Goal: Task Accomplishment & Management: Complete application form

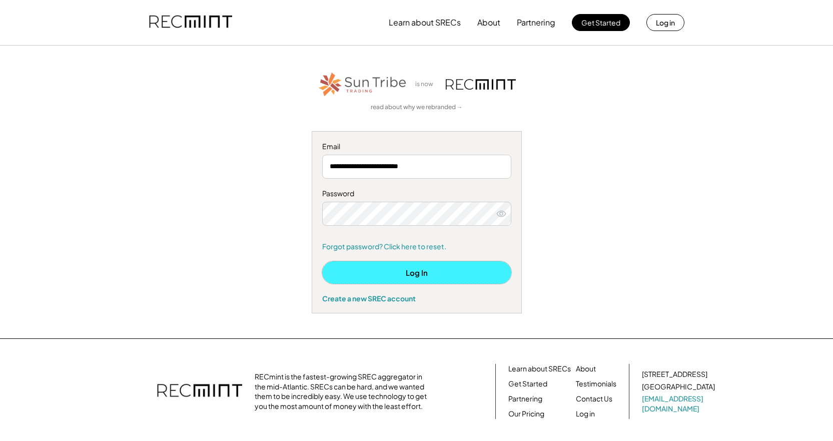
click at [384, 276] on button "Log In" at bounding box center [416, 272] width 189 height 23
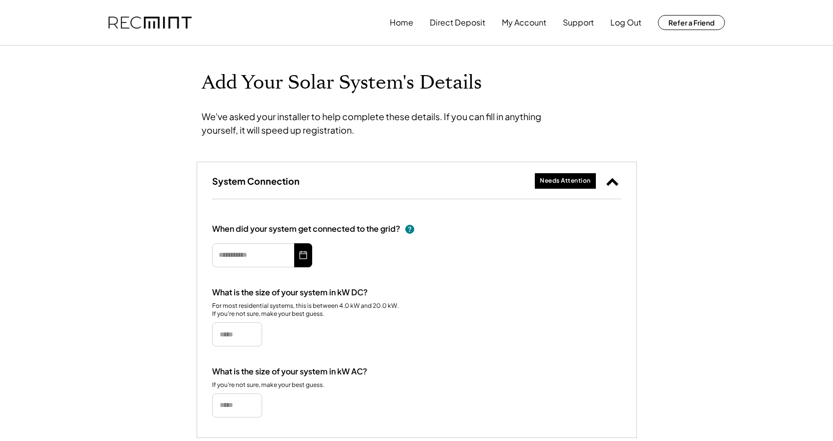
type input "*********"
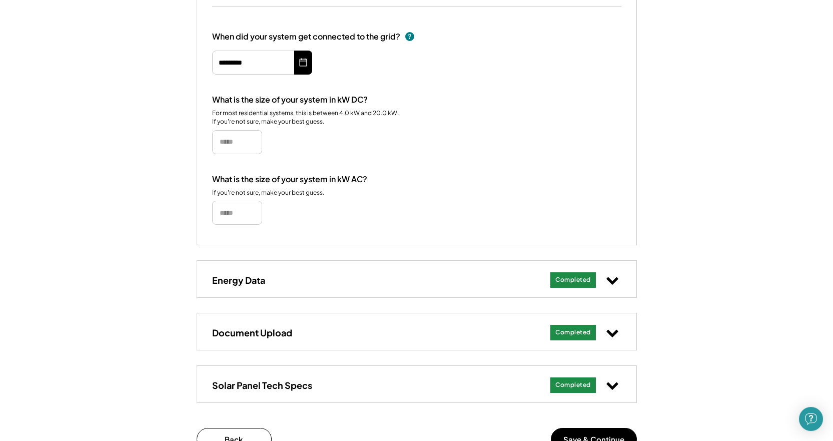
scroll to position [250, 0]
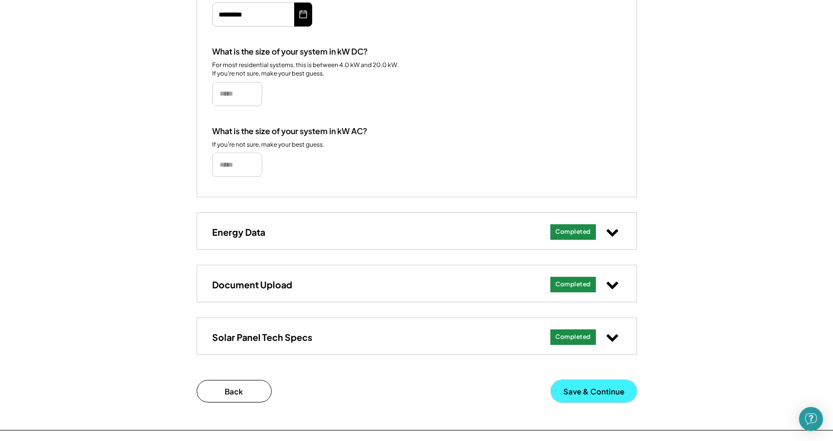
click at [603, 387] on button "Save & Continue" at bounding box center [594, 391] width 86 height 23
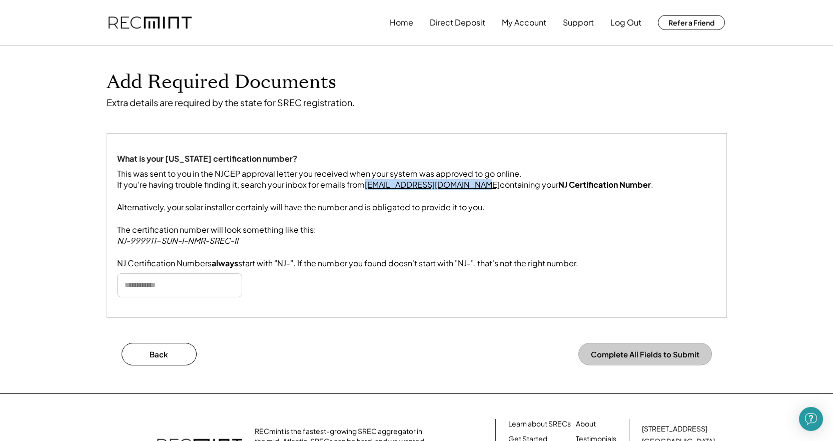
drag, startPoint x: 367, startPoint y: 197, endPoint x: 473, endPoint y: 195, distance: 106.1
click at [473, 190] on u "njreinfo@njcleanenergy.com" at bounding box center [432, 184] width 135 height 11
copy u "njreinfo@njcleanenergy.com"
click at [281, 262] on div "This was sent to you in the NJCEP approval letter you received when your system…" at bounding box center [385, 218] width 537 height 101
click at [224, 171] on div "This was sent to you in the NJCEP approval letter you received when your system…" at bounding box center [385, 218] width 537 height 101
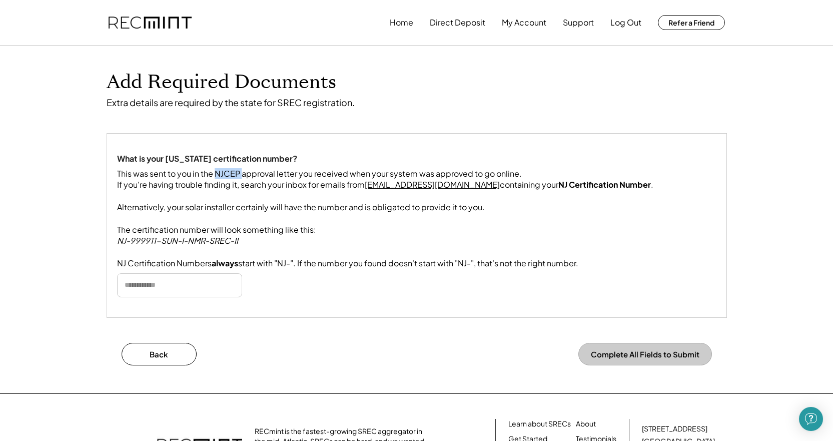
click at [224, 171] on div "This was sent to you in the NJCEP approval letter you received when your system…" at bounding box center [385, 218] width 537 height 101
copy div "NJCEP"
drag, startPoint x: 536, startPoint y: 198, endPoint x: 627, endPoint y: 199, distance: 91.1
click at [627, 190] on strong "NJ Certification Number" at bounding box center [605, 184] width 93 height 11
copy strong "NJ Certification Number"
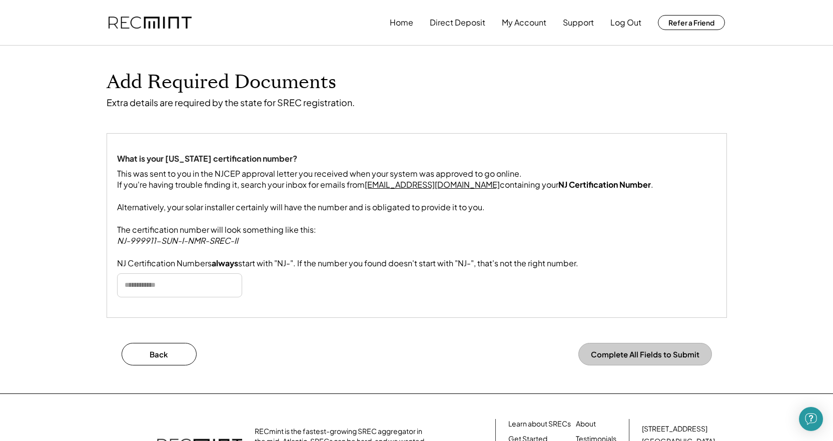
click at [52, 336] on div "Home Direct Deposit My Account Support Log Out Refer a Friend Add Required Docu…" at bounding box center [416, 279] width 833 height 558
